Goal: Find specific fact: Find specific fact

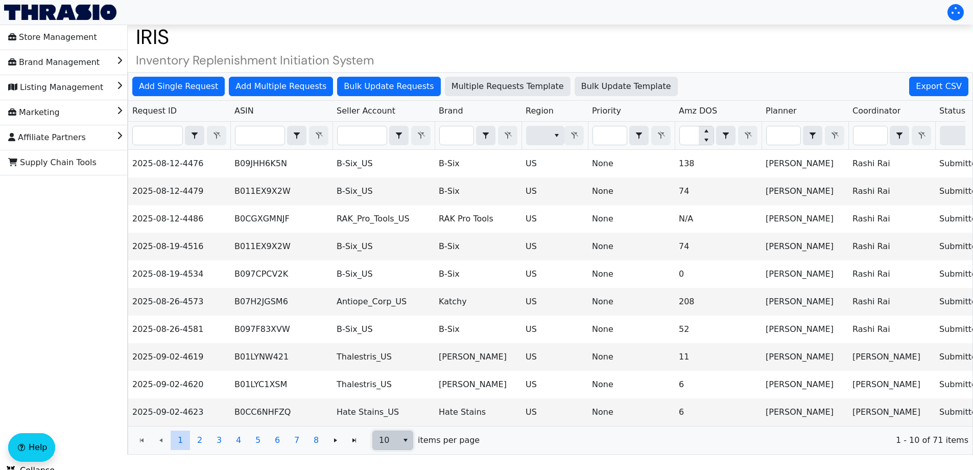
click at [400, 449] on button "select" at bounding box center [405, 440] width 15 height 18
click at [386, 425] on span "100" at bounding box center [389, 429] width 16 height 12
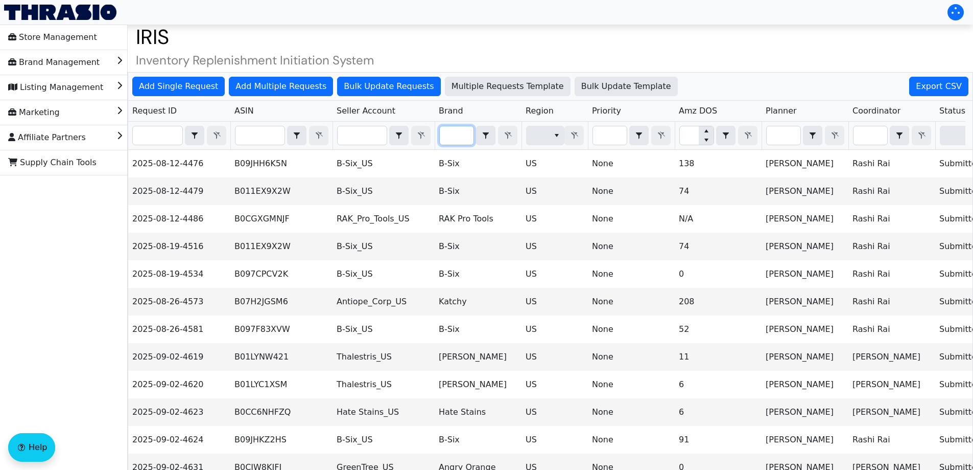
click at [454, 130] on input "Filter" at bounding box center [457, 135] width 34 height 18
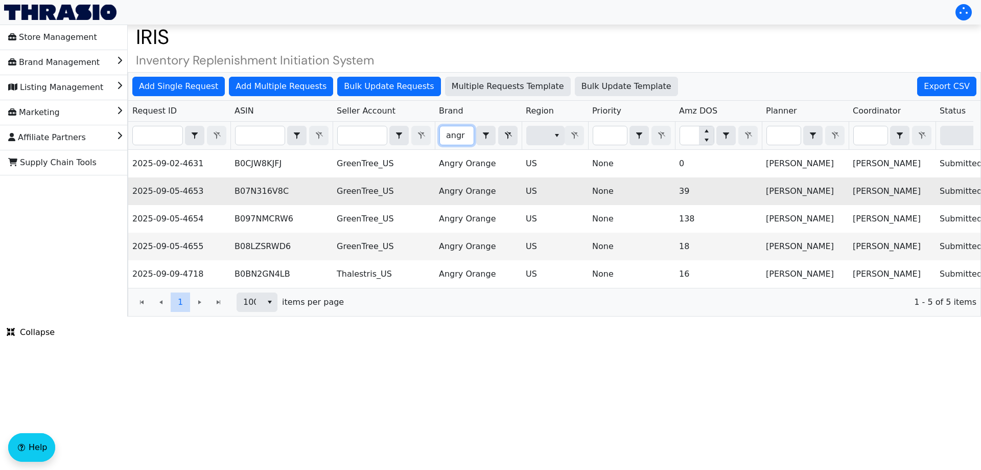
type input "angr"
click at [267, 192] on td "B07N316V8C" at bounding box center [281, 191] width 102 height 28
copy td "B07N316V8C"
